Goal: Check status

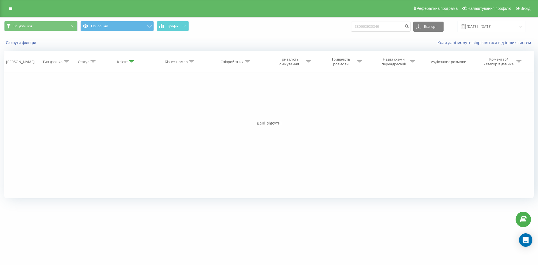
click at [364, 26] on input "380663930346" at bounding box center [380, 27] width 59 height 10
click at [389, 27] on input "0663930346" at bounding box center [380, 27] width 59 height 10
type input "0663930346"
drag, startPoint x: 386, startPoint y: 27, endPoint x: 344, endPoint y: 26, distance: 42.9
click at [344, 26] on div "Всі дзвінки Основний Графік 0663930346 Експорт .csv .xls .xlsx 20.05.2025 - 20.…" at bounding box center [268, 26] width 529 height 11
